Goal: Task Accomplishment & Management: Manage account settings

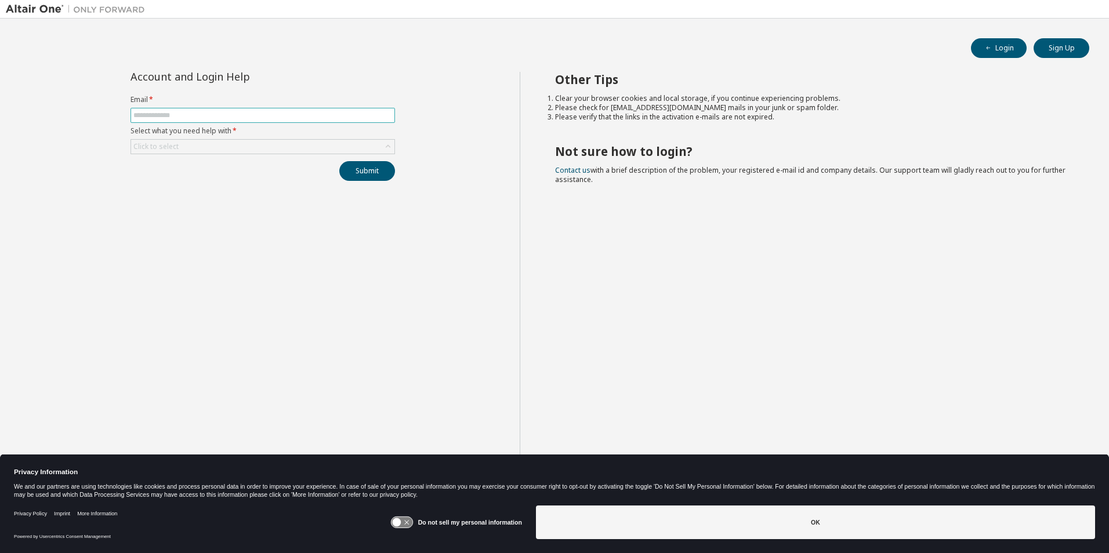
click at [242, 115] on input "text" at bounding box center [262, 115] width 259 height 9
type input "**********"
click at [256, 151] on div "Click to select" at bounding box center [262, 147] width 263 height 14
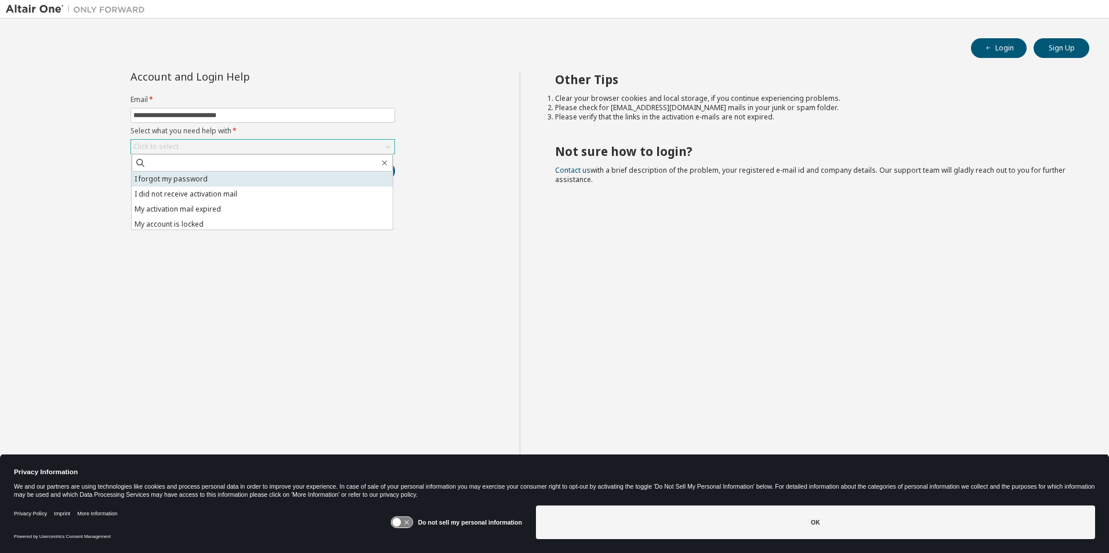
click at [262, 176] on li "I forgot my password" at bounding box center [262, 179] width 261 height 15
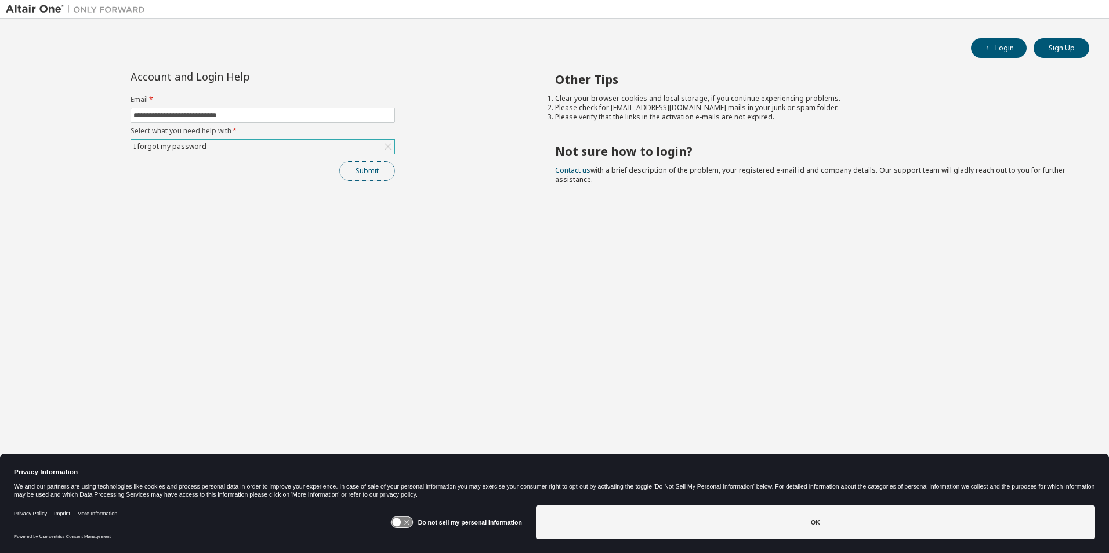
click at [362, 172] on button "Submit" at bounding box center [367, 171] width 56 height 20
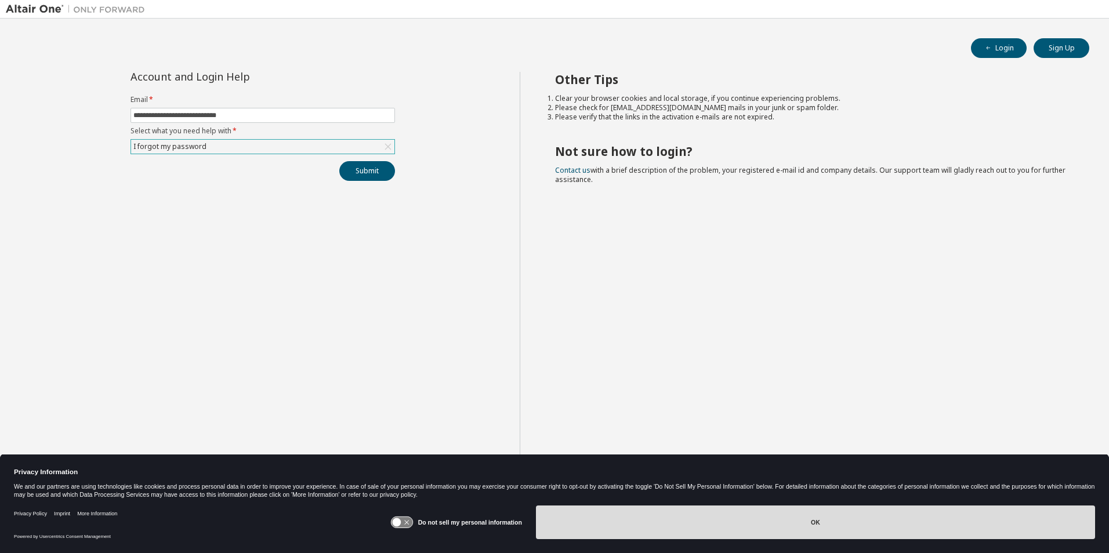
click at [693, 524] on button "OK" at bounding box center [815, 523] width 559 height 34
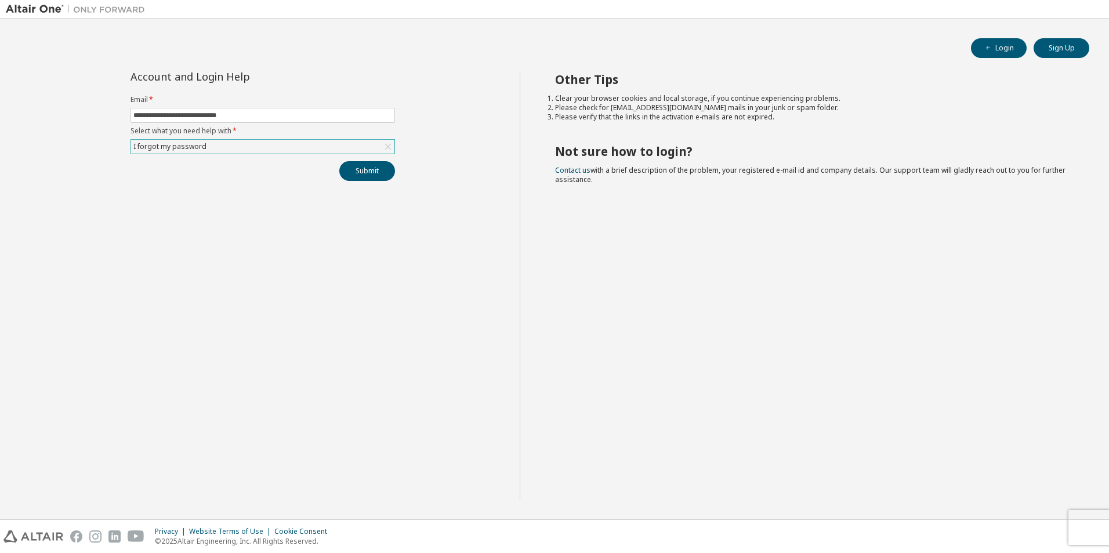
click at [60, 27] on div "**********" at bounding box center [554, 268] width 1097 height 489
click at [1007, 43] on button "Login" at bounding box center [999, 48] width 56 height 20
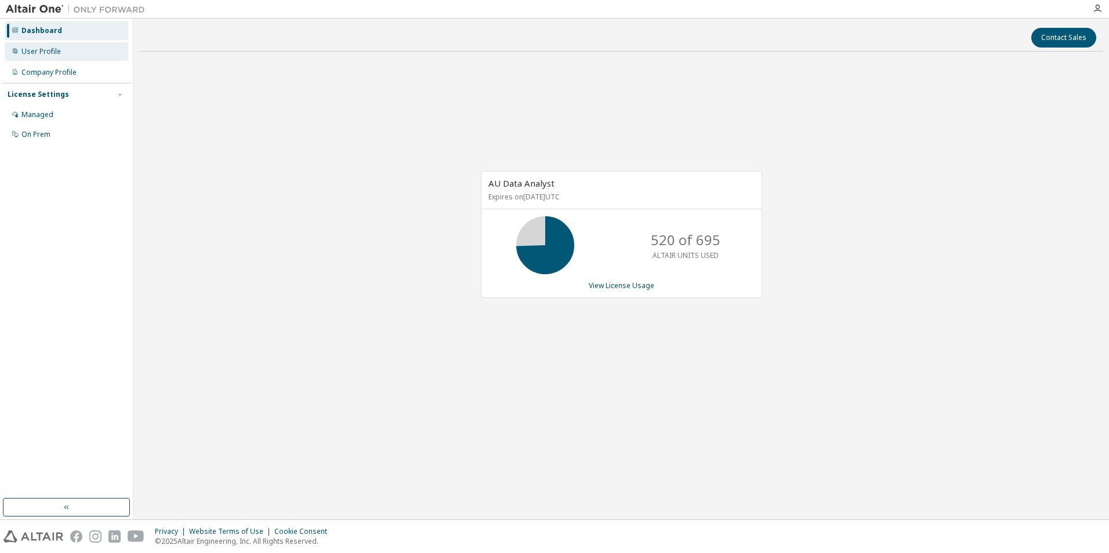
click at [49, 52] on div "User Profile" at bounding box center [40, 51] width 39 height 9
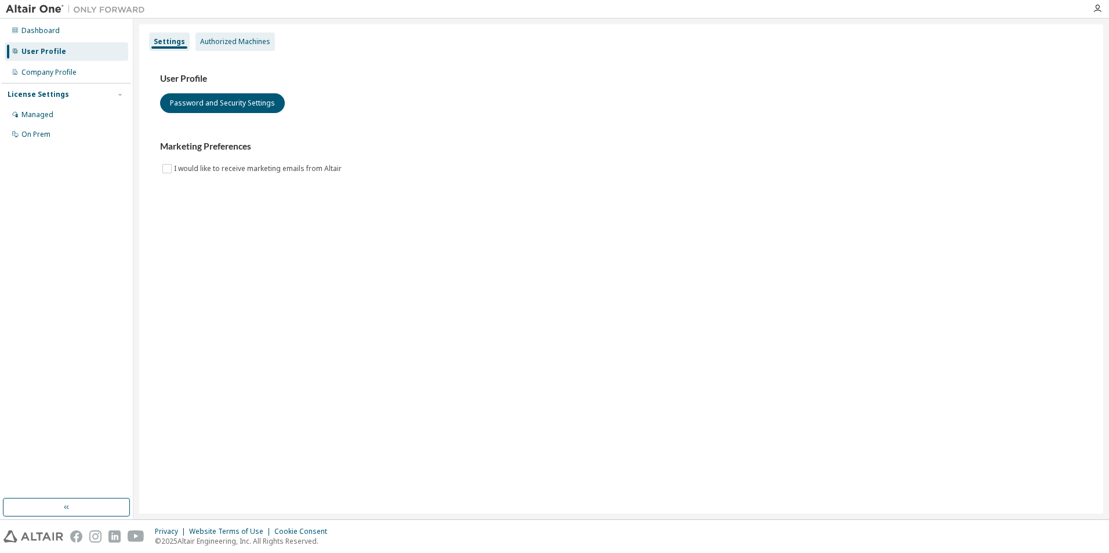
click at [249, 43] on div "Authorized Machines" at bounding box center [235, 41] width 70 height 9
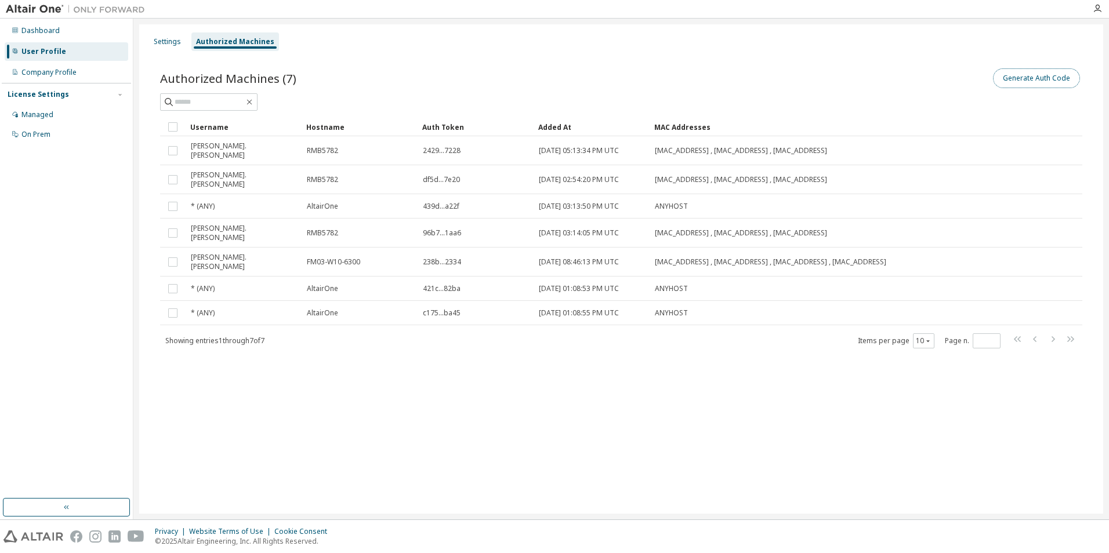
click at [1048, 79] on button "Generate Auth Code" at bounding box center [1036, 78] width 87 height 20
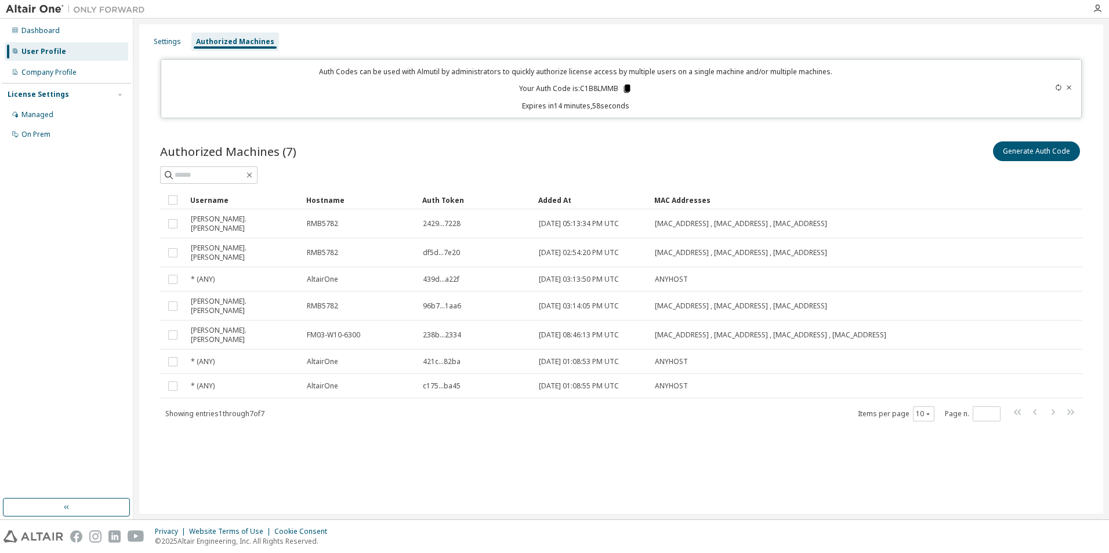
click at [626, 88] on icon at bounding box center [627, 89] width 6 height 8
